Goal: Information Seeking & Learning: Learn about a topic

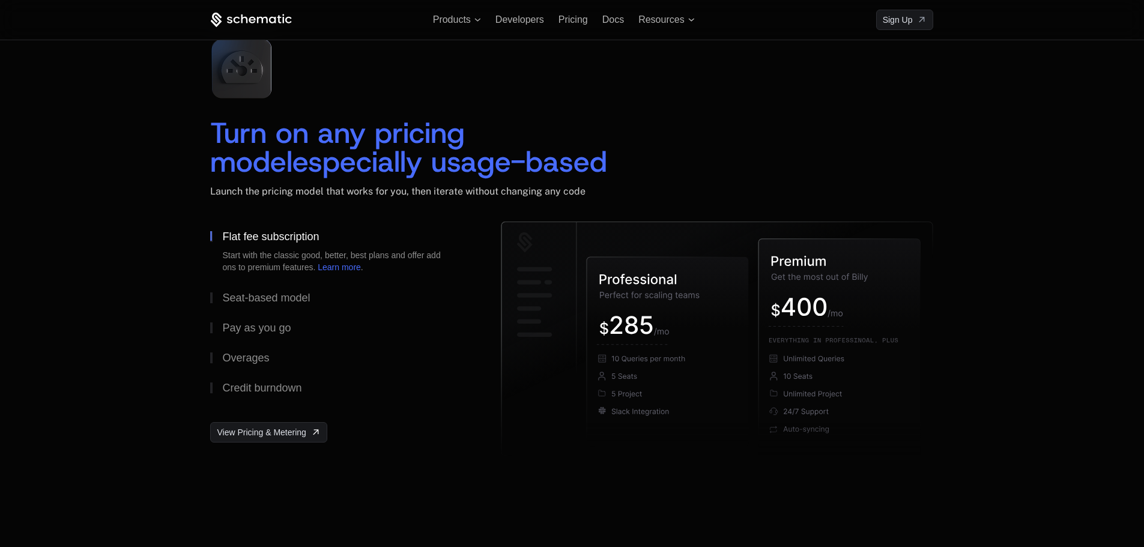
scroll to position [1681, 0]
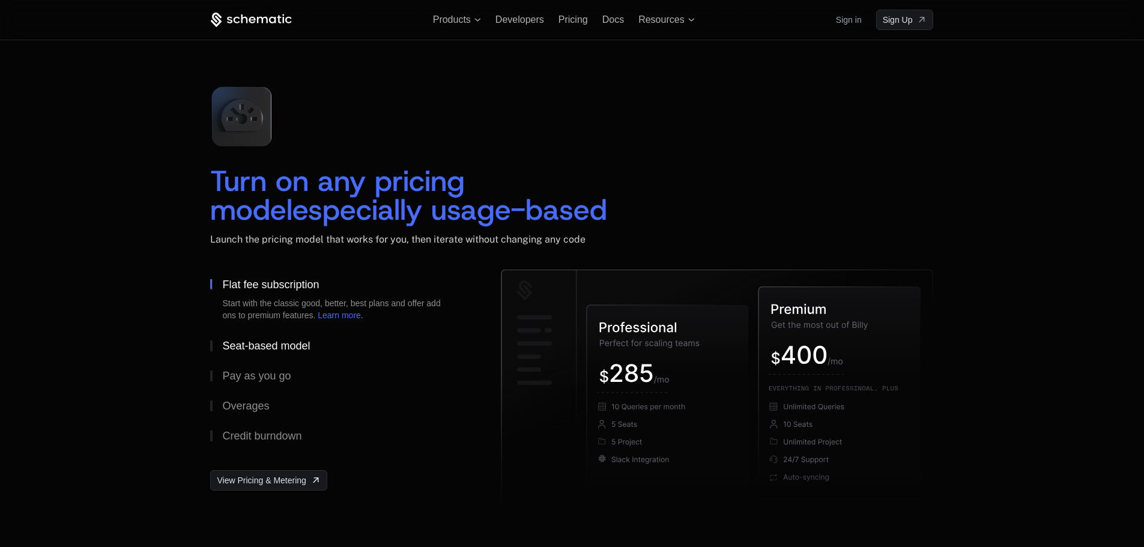
click at [235, 345] on div "Seat-based model" at bounding box center [266, 345] width 88 height 11
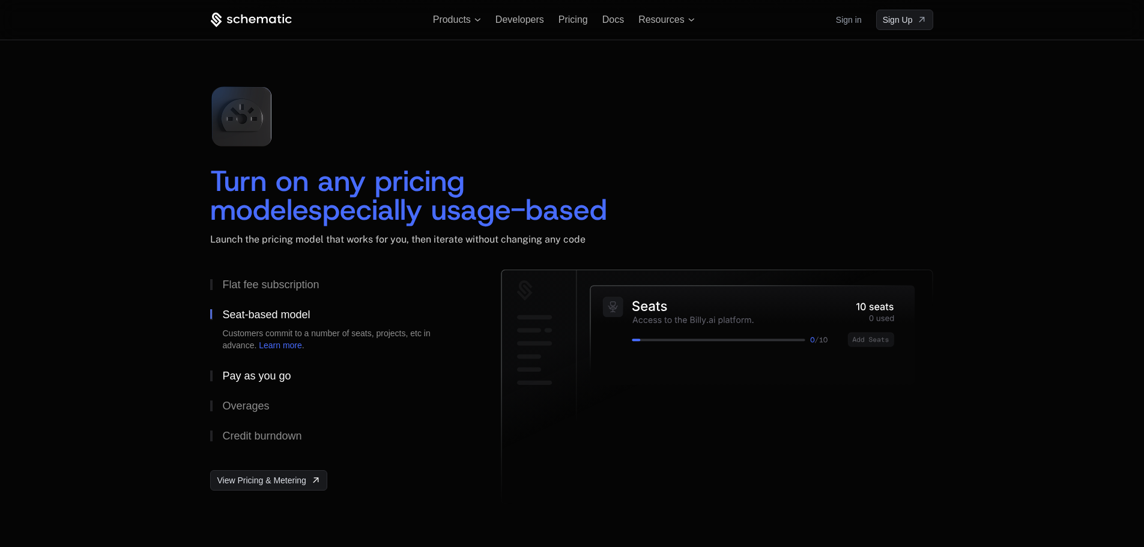
click at [250, 373] on div "Pay as you go" at bounding box center [256, 375] width 68 height 11
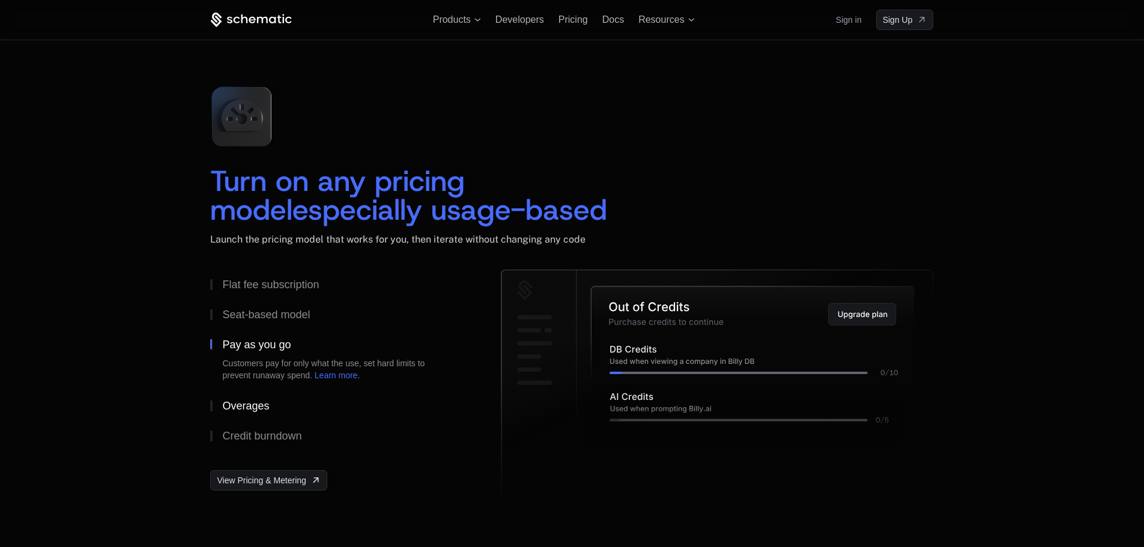
click at [246, 412] on button "Overages" at bounding box center [336, 406] width 252 height 30
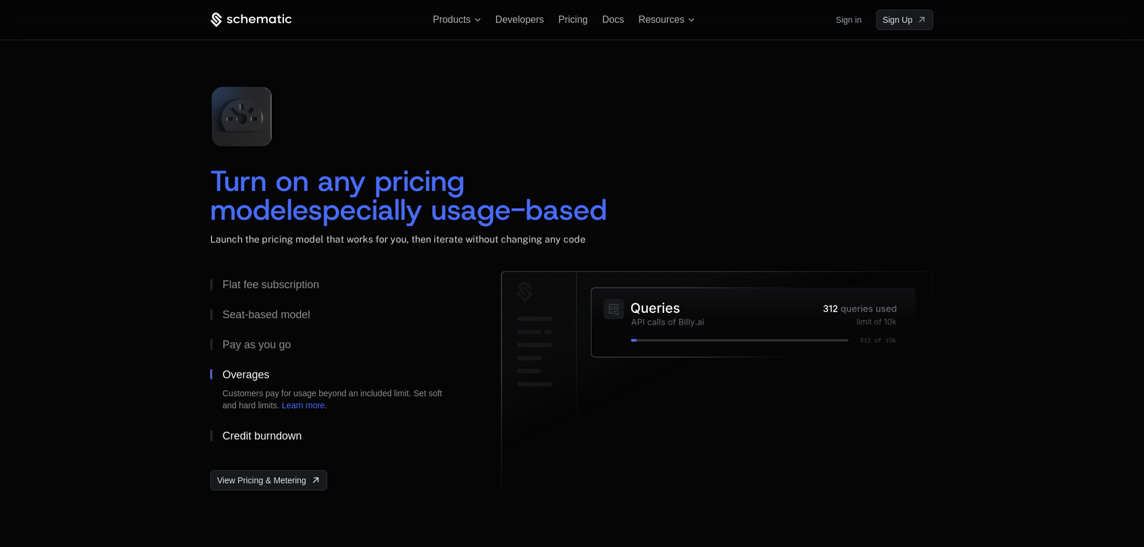
click at [249, 427] on button "Credit burndown" at bounding box center [336, 436] width 252 height 30
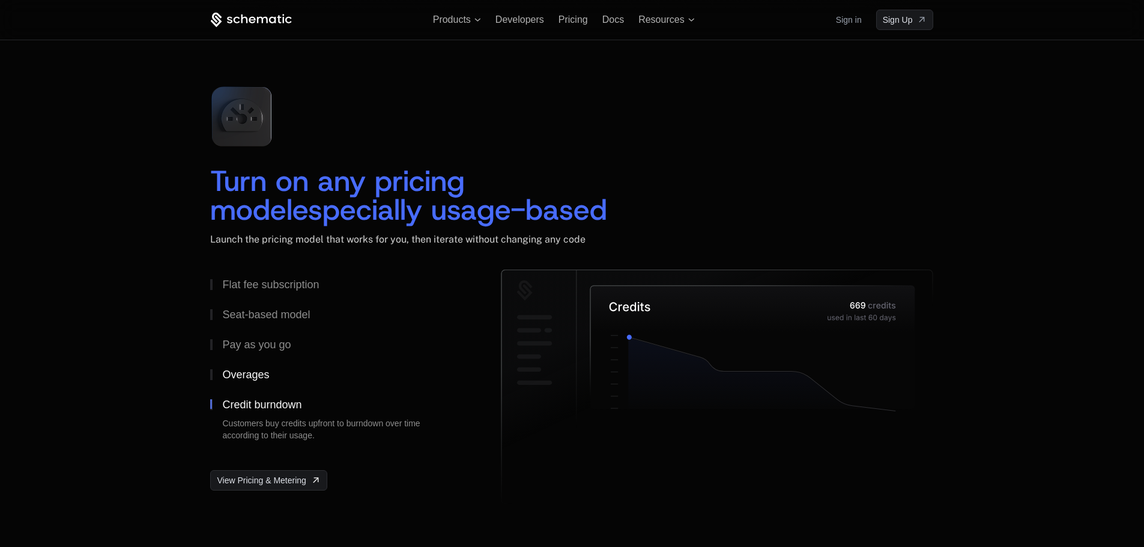
click at [246, 373] on div "Overages" at bounding box center [245, 374] width 47 height 11
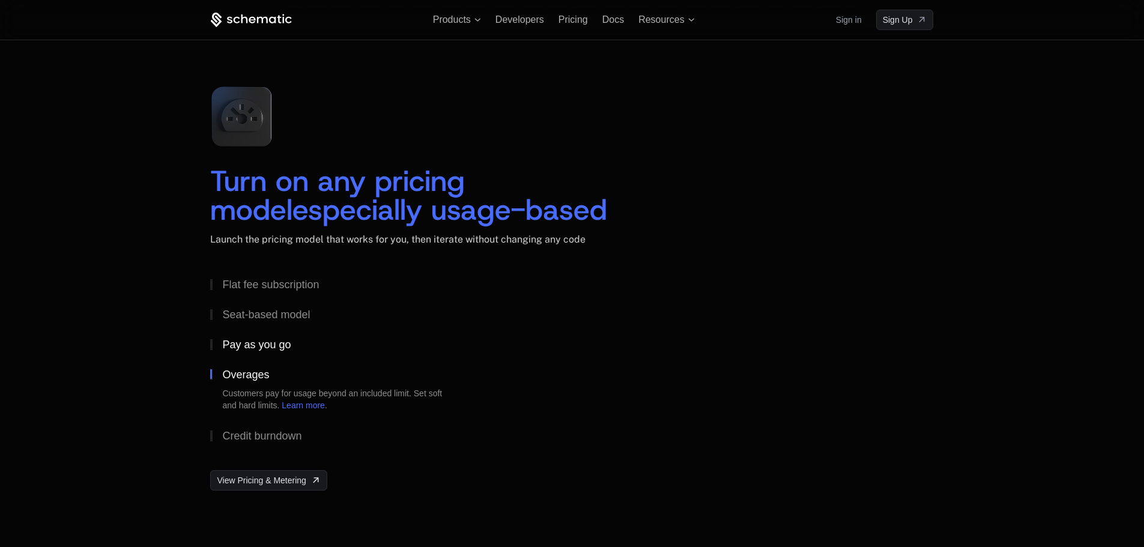
click at [249, 346] on div "Pay as you go" at bounding box center [256, 344] width 68 height 11
click at [250, 316] on div "Seat-based model" at bounding box center [266, 314] width 88 height 11
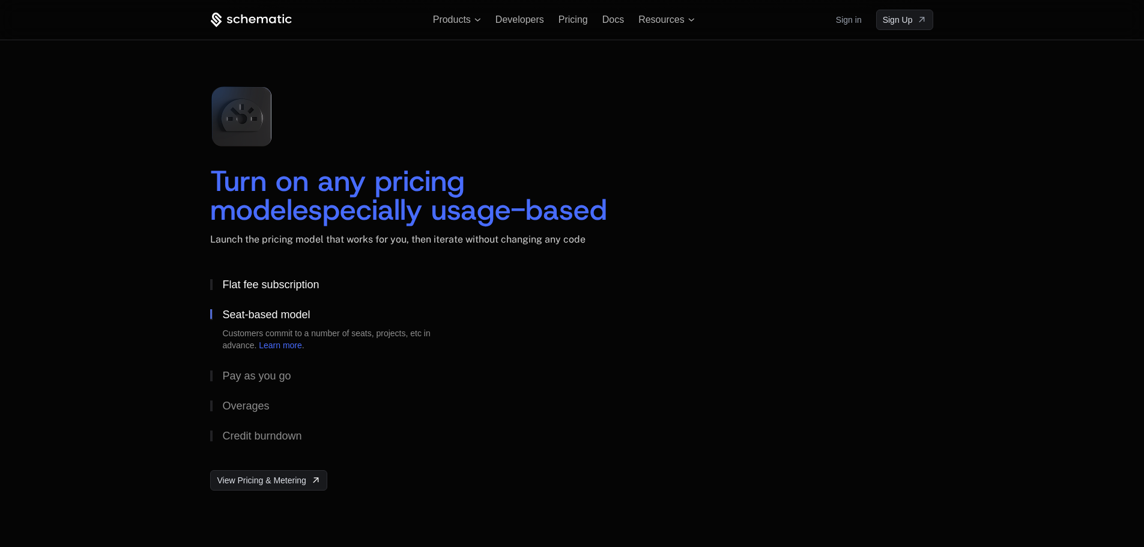
click at [255, 290] on div "Flat fee subscription" at bounding box center [270, 284] width 97 height 11
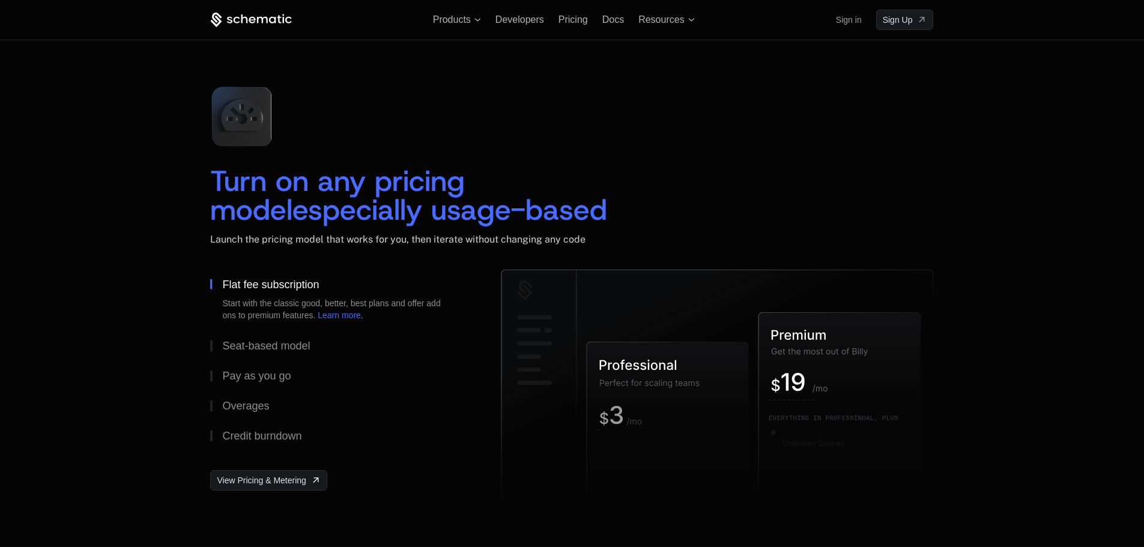
click at [258, 312] on div "Start with the classic good, better, best plans and offer add ons to premium fe…" at bounding box center [336, 309] width 228 height 24
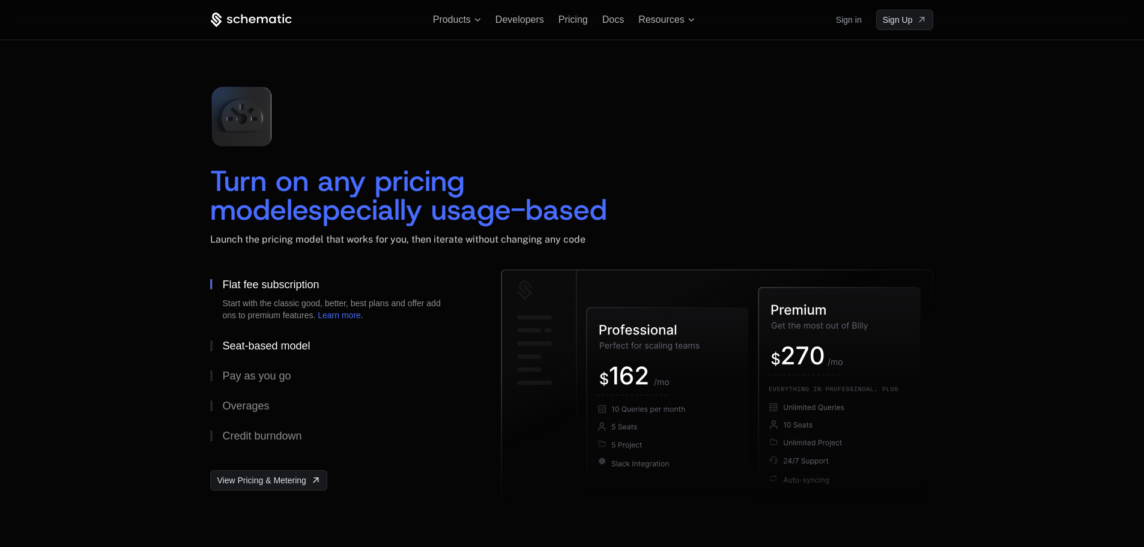
click at [242, 348] on div "Seat-based model" at bounding box center [266, 345] width 88 height 11
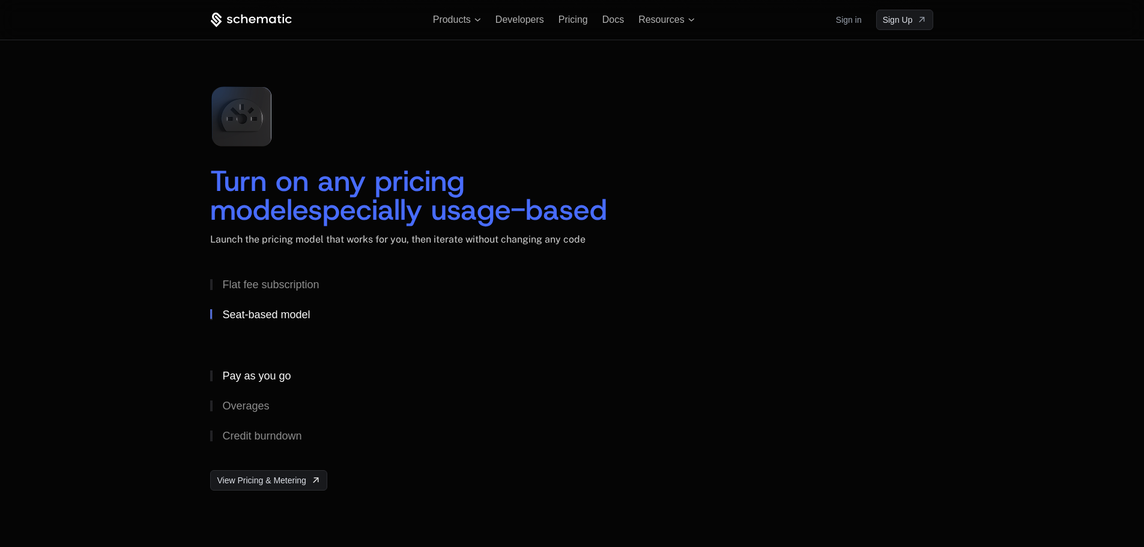
click at [247, 372] on div "Pay as you go" at bounding box center [256, 375] width 68 height 11
click at [249, 395] on button "Overages" at bounding box center [336, 406] width 252 height 30
click at [266, 438] on div "Credit burndown" at bounding box center [261, 435] width 79 height 11
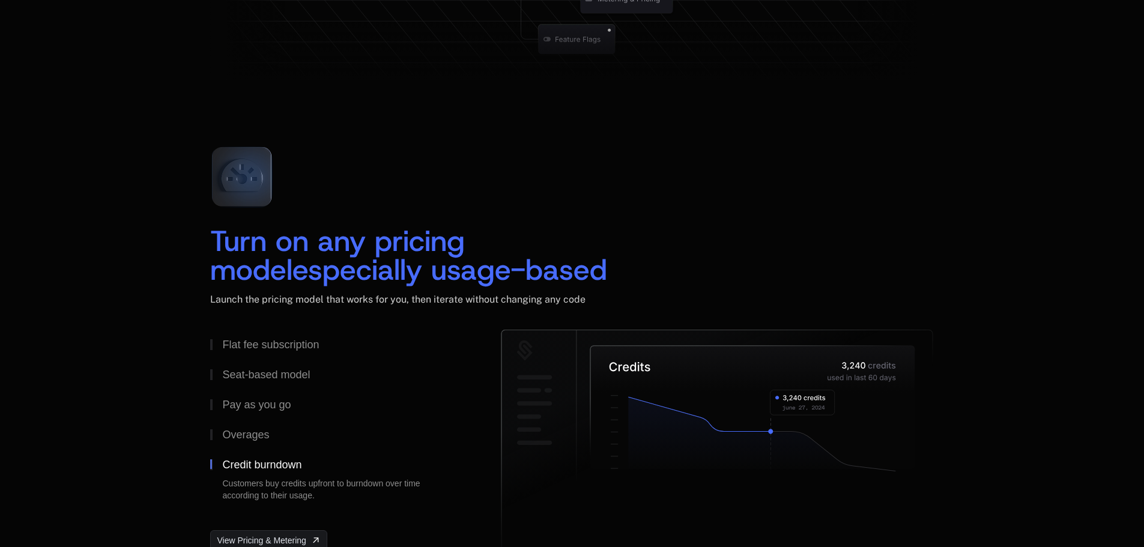
scroll to position [1741, 0]
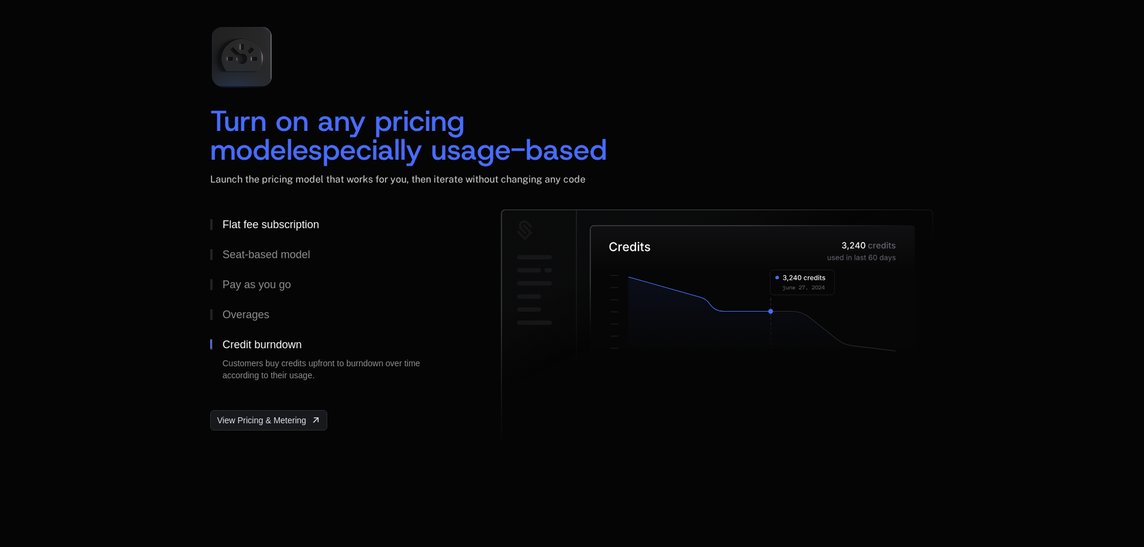
click at [301, 237] on button "Flat fee subscription" at bounding box center [336, 225] width 252 height 30
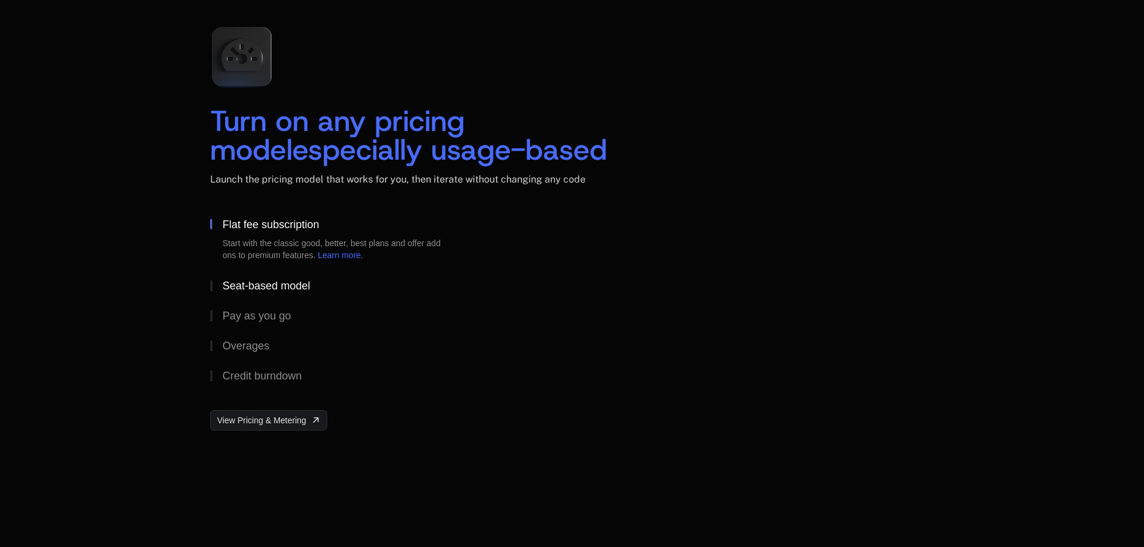
click at [289, 283] on div "Seat-based model" at bounding box center [266, 285] width 88 height 11
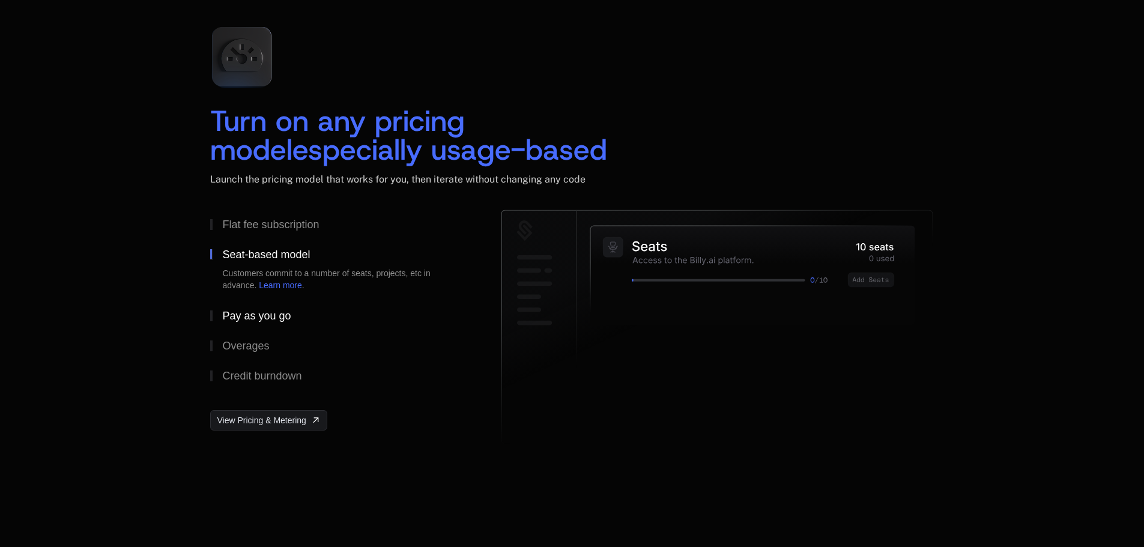
click at [281, 304] on button "Pay as you go" at bounding box center [336, 316] width 252 height 30
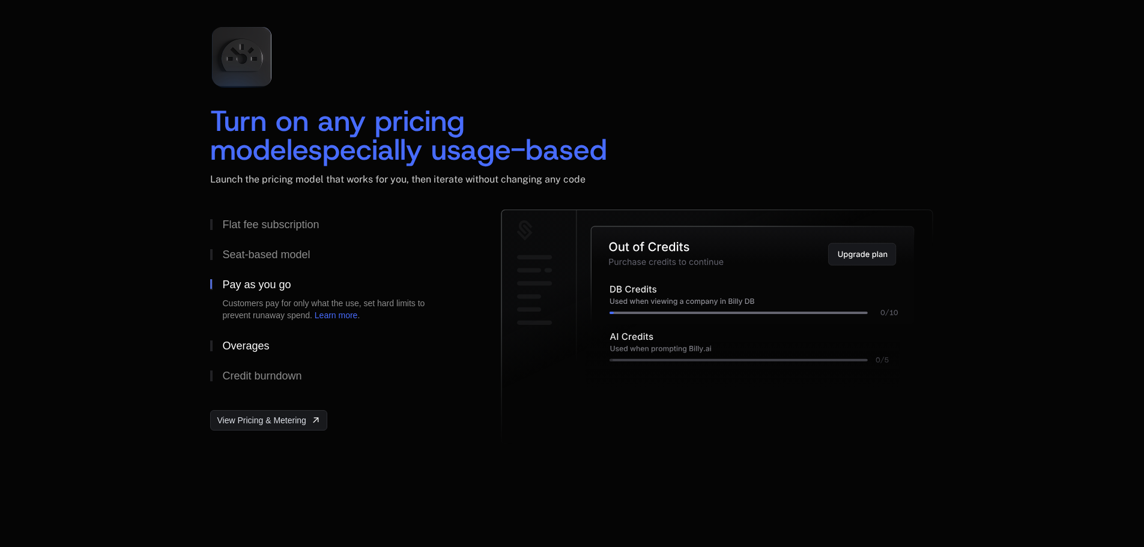
click at [245, 344] on div "Overages" at bounding box center [245, 345] width 47 height 11
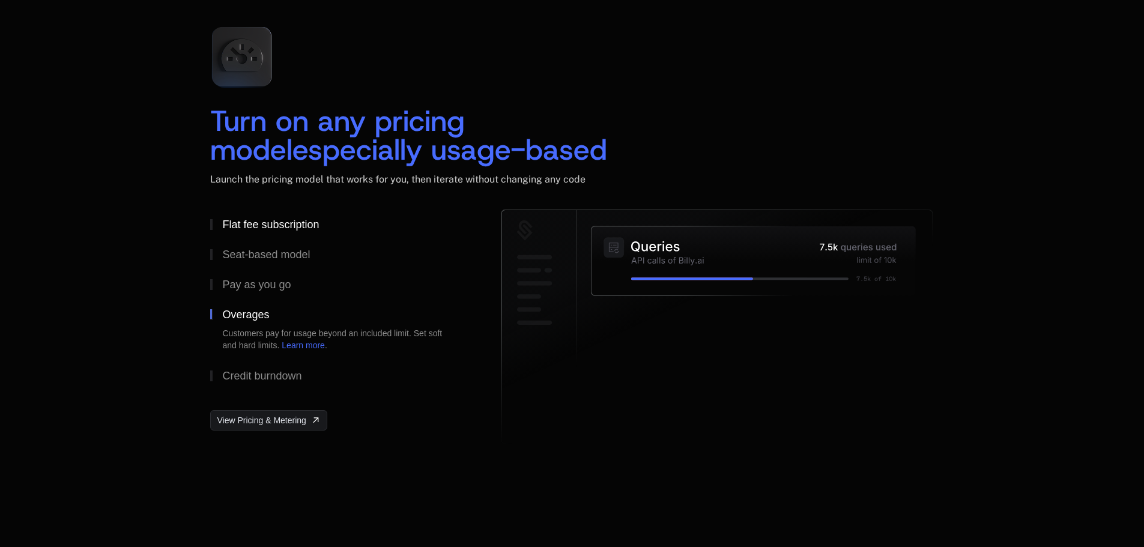
click at [250, 230] on div "Flat fee subscription" at bounding box center [270, 224] width 97 height 11
